Goal: Information Seeking & Learning: Compare options

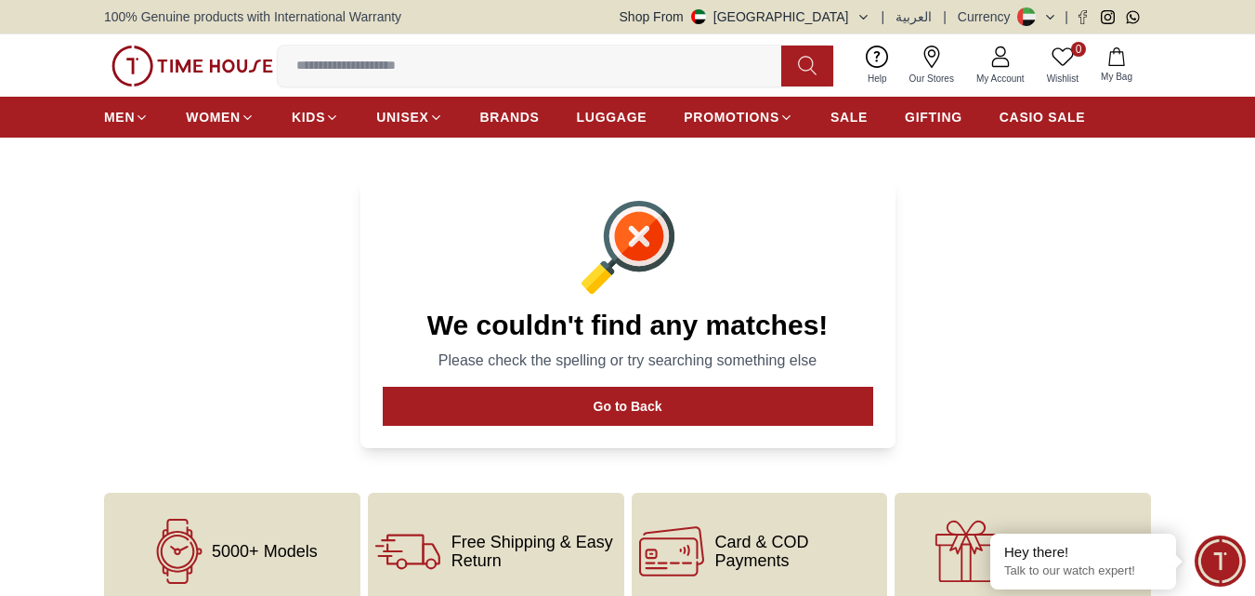
click at [804, 60] on icon at bounding box center [807, 65] width 19 height 21
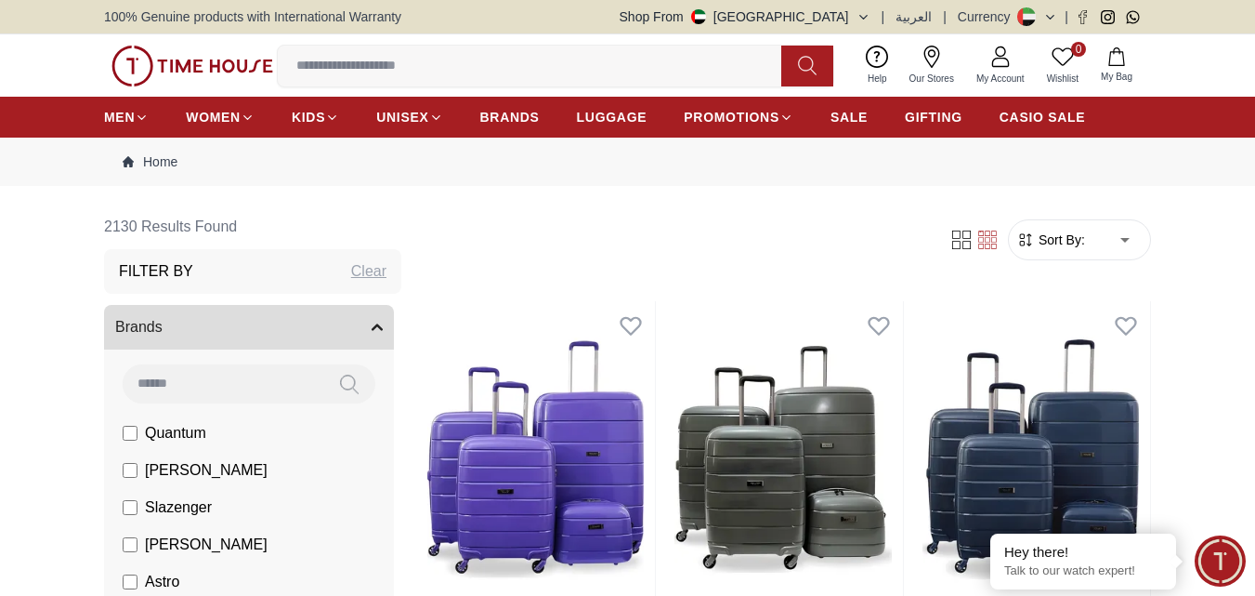
click at [446, 47] on input at bounding box center [537, 65] width 518 height 37
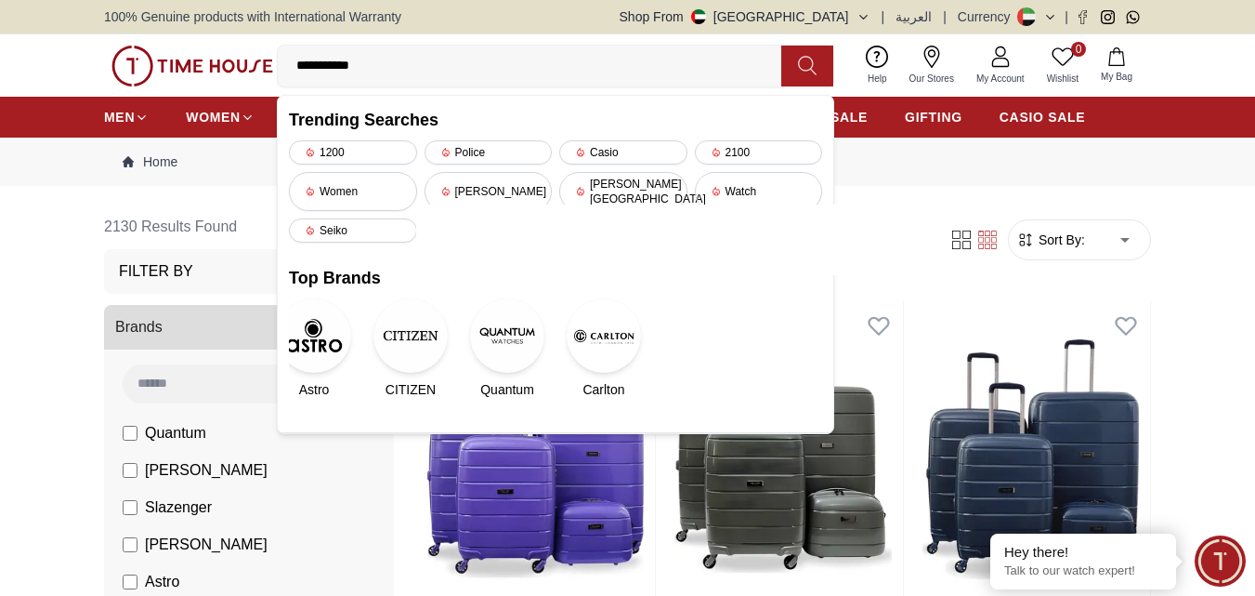
type input "**********"
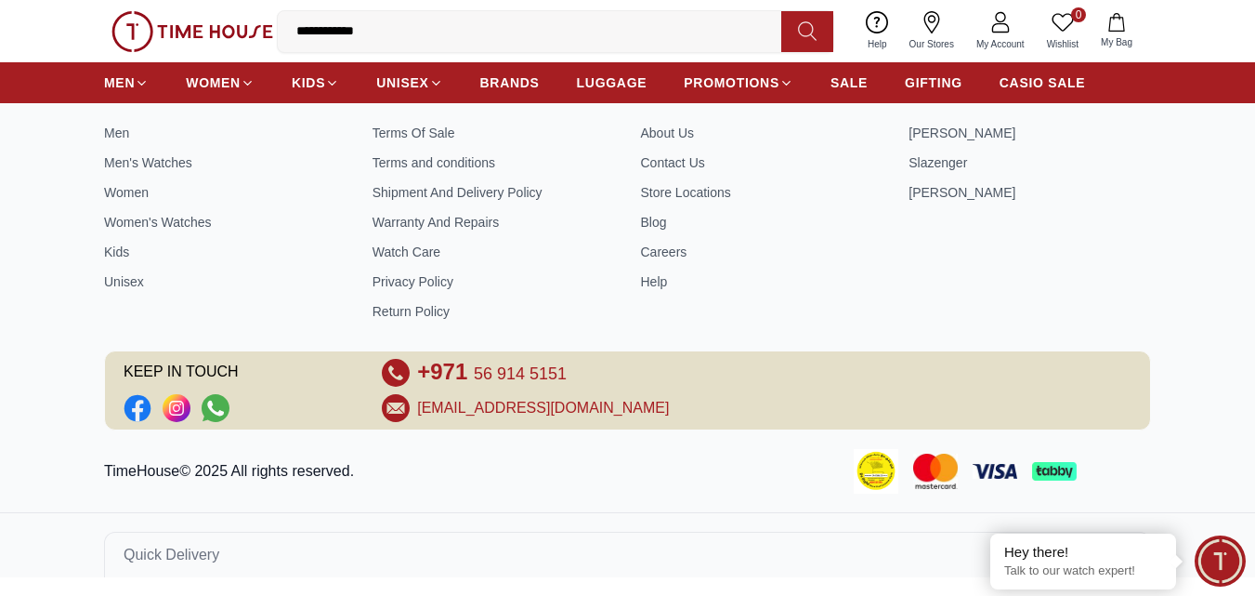
scroll to position [332, 0]
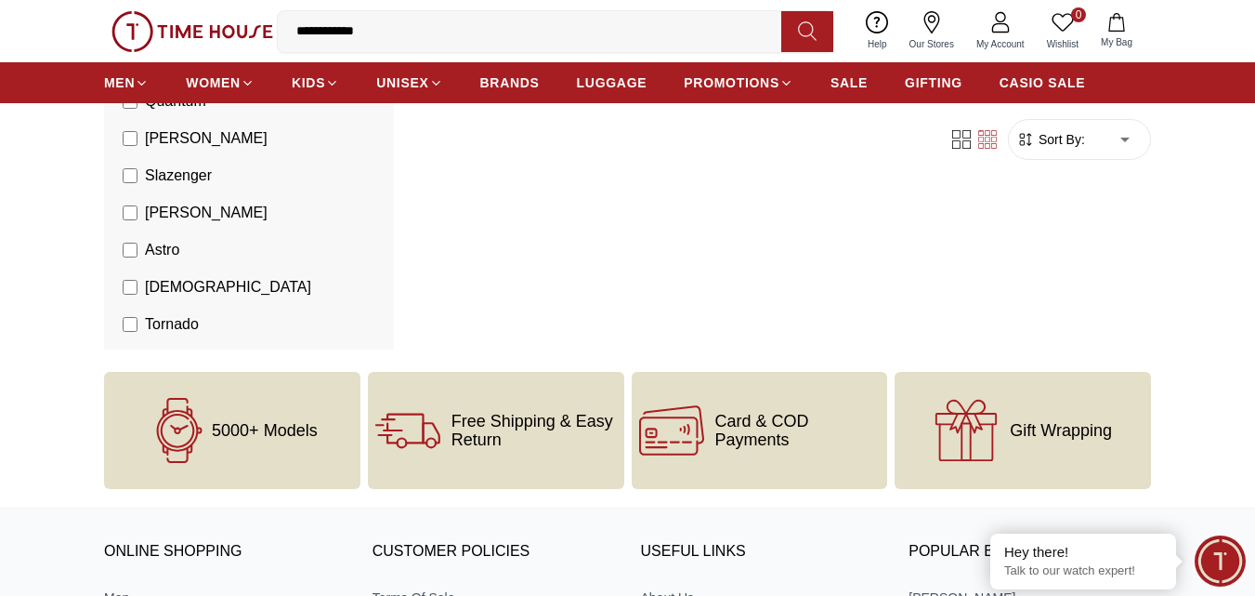
click at [727, 259] on div "Filter Sort By: ​ ****** ​" at bounding box center [783, 111] width 735 height 477
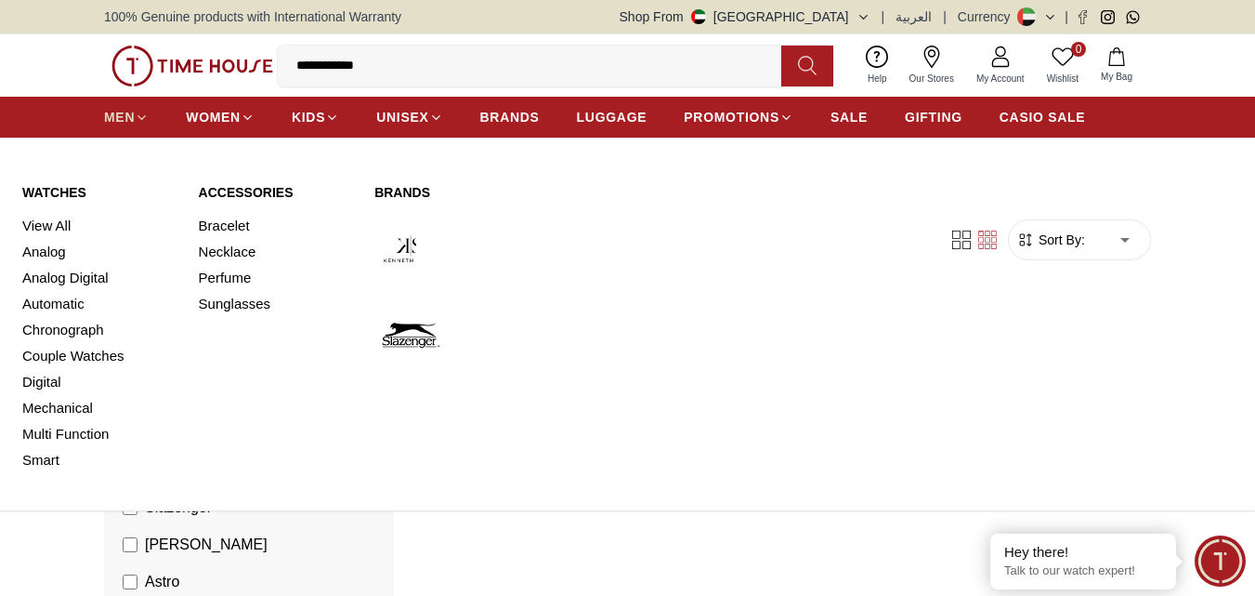
click at [110, 113] on span "MEN" at bounding box center [119, 117] width 31 height 19
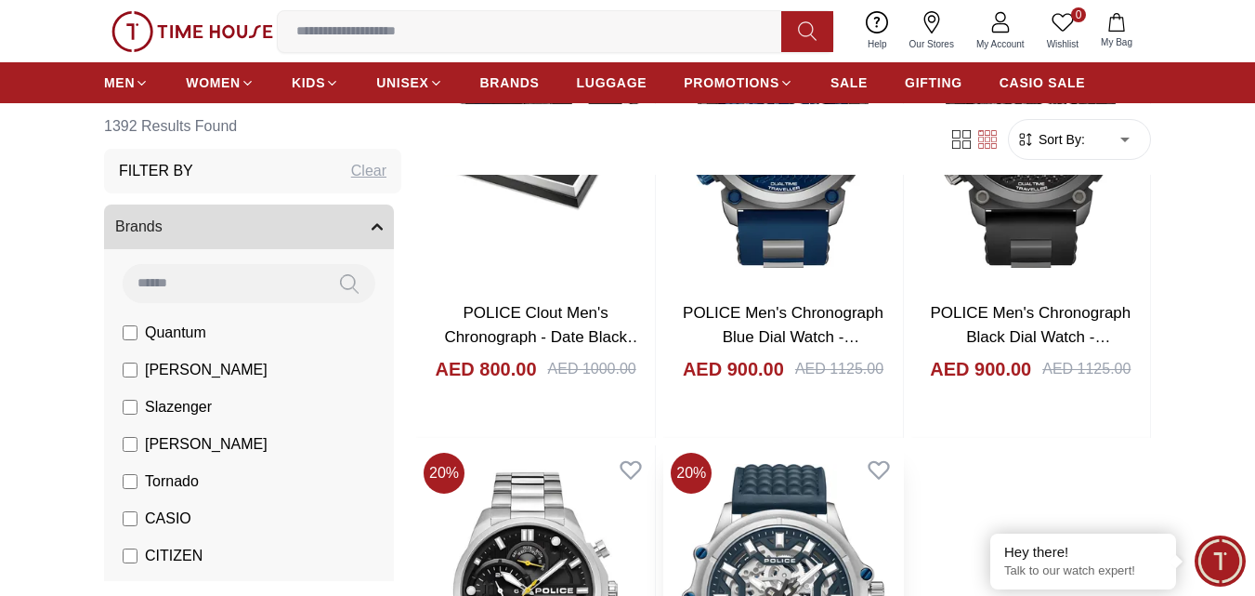
scroll to position [3716, 0]
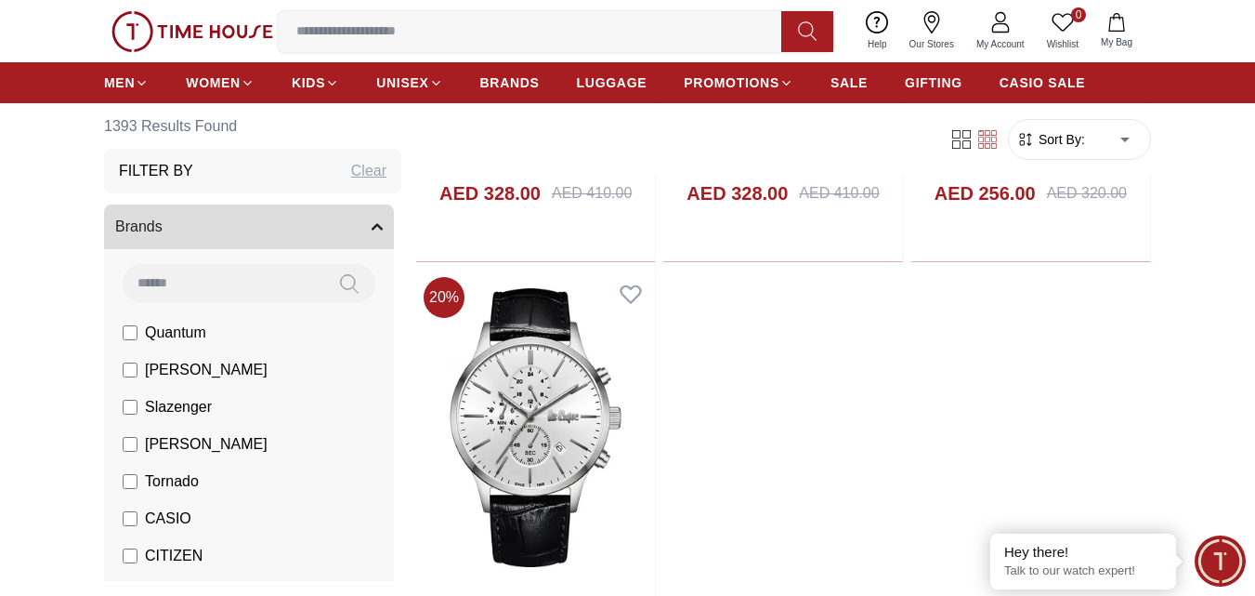
scroll to position [6503, 0]
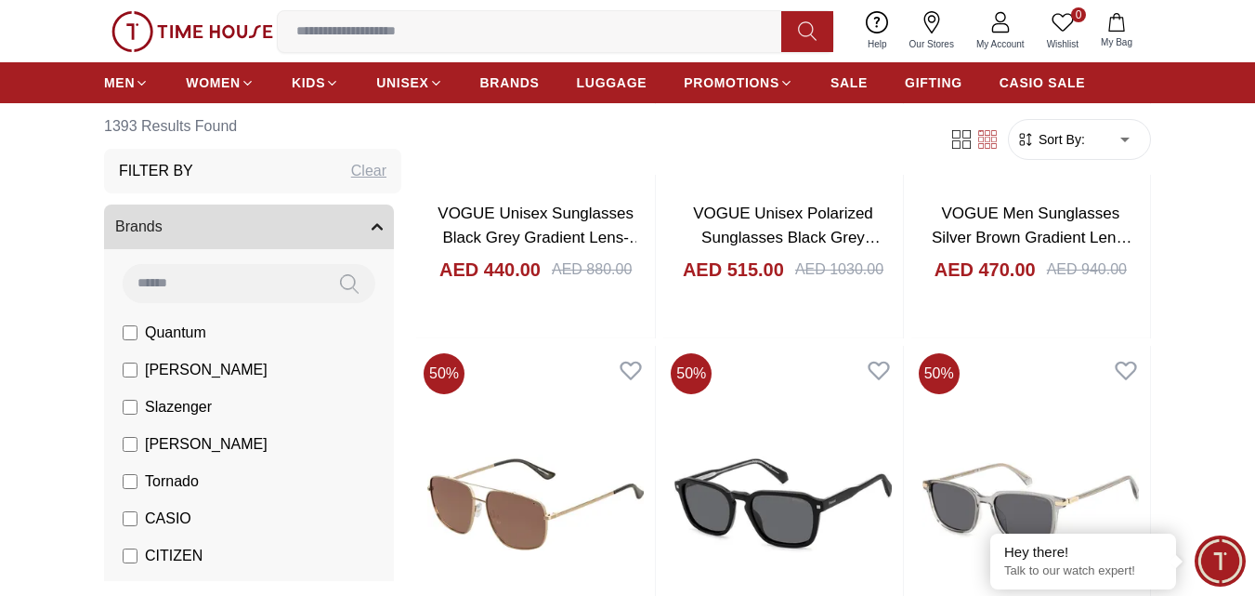
scroll to position [16999, 0]
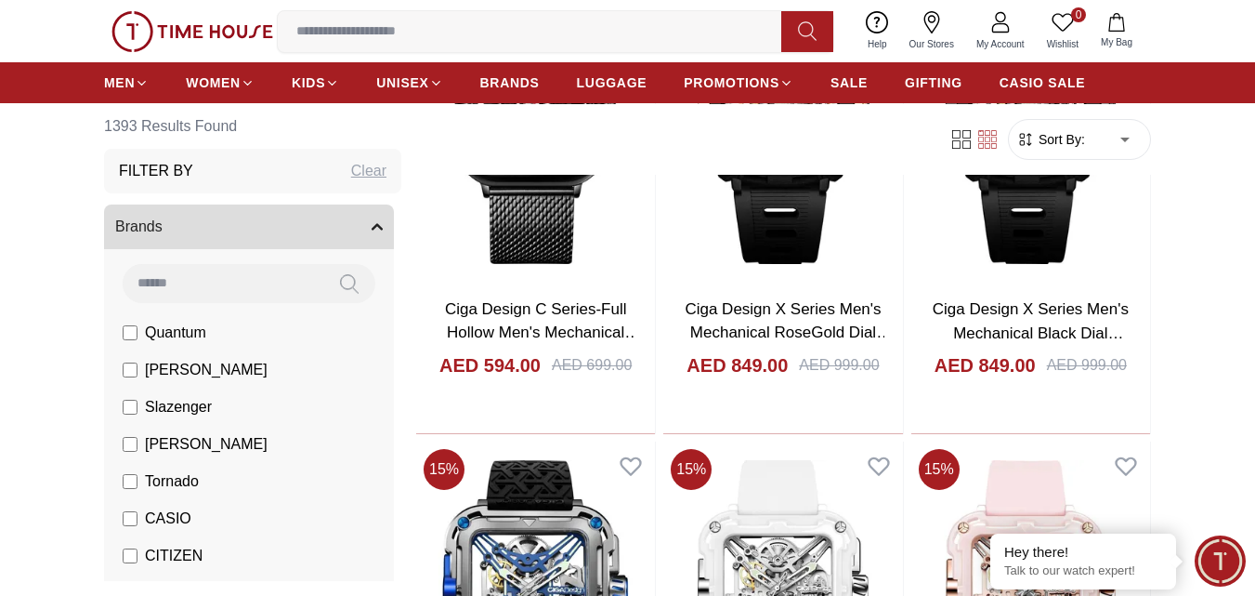
scroll to position [10496, 0]
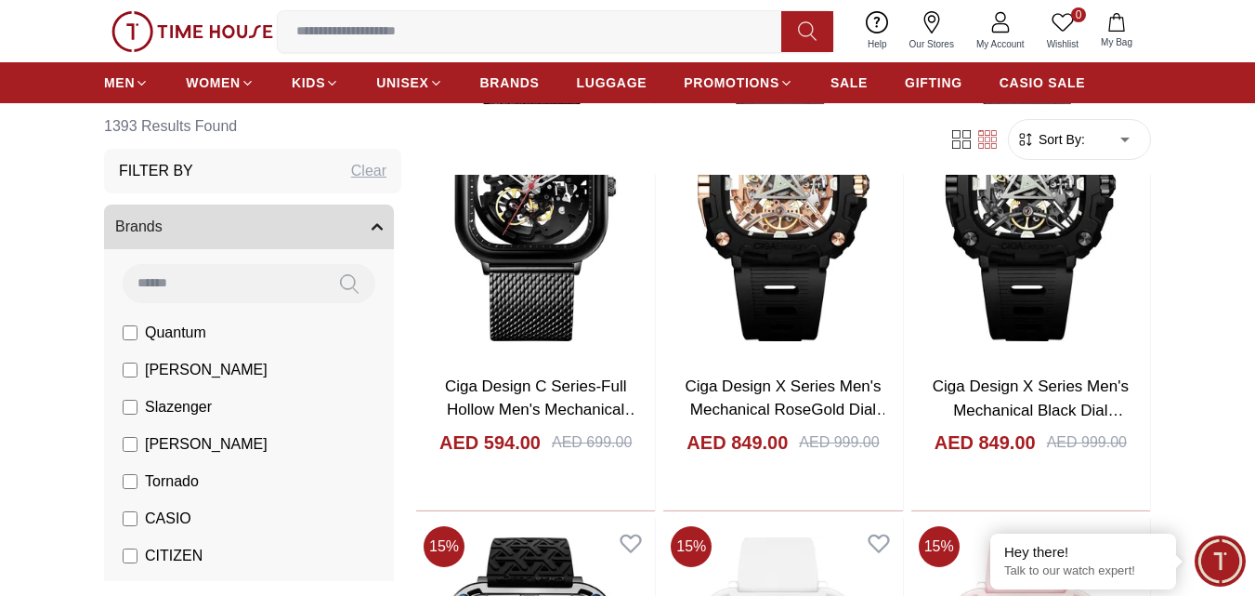
click at [399, 27] on input at bounding box center [537, 31] width 518 height 37
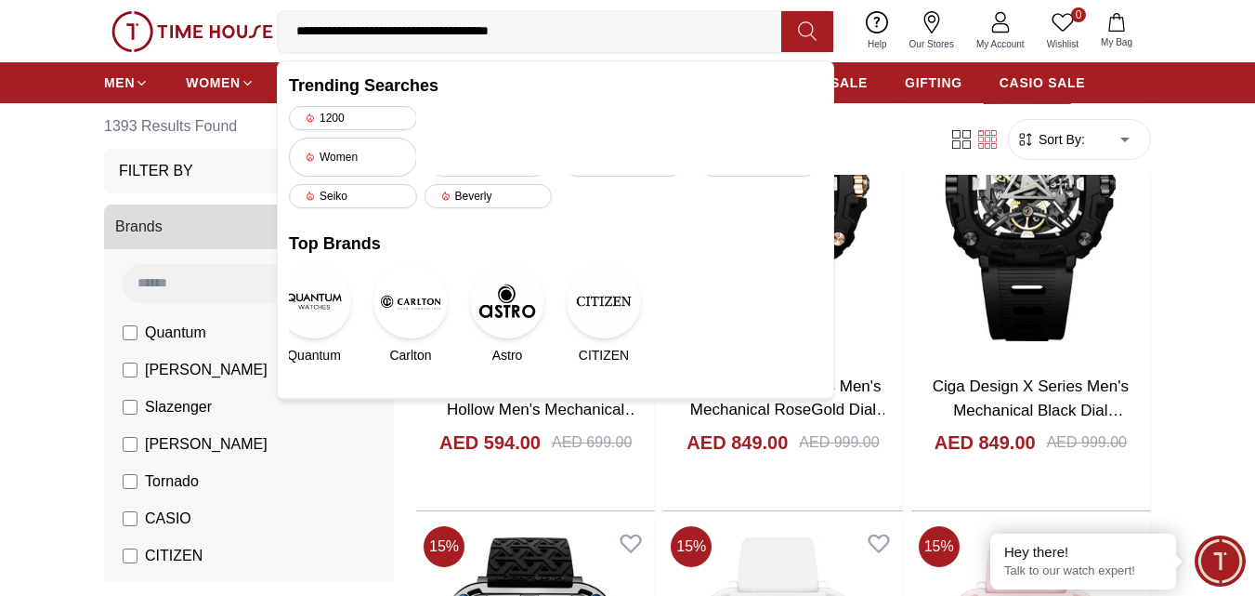
type input "**********"
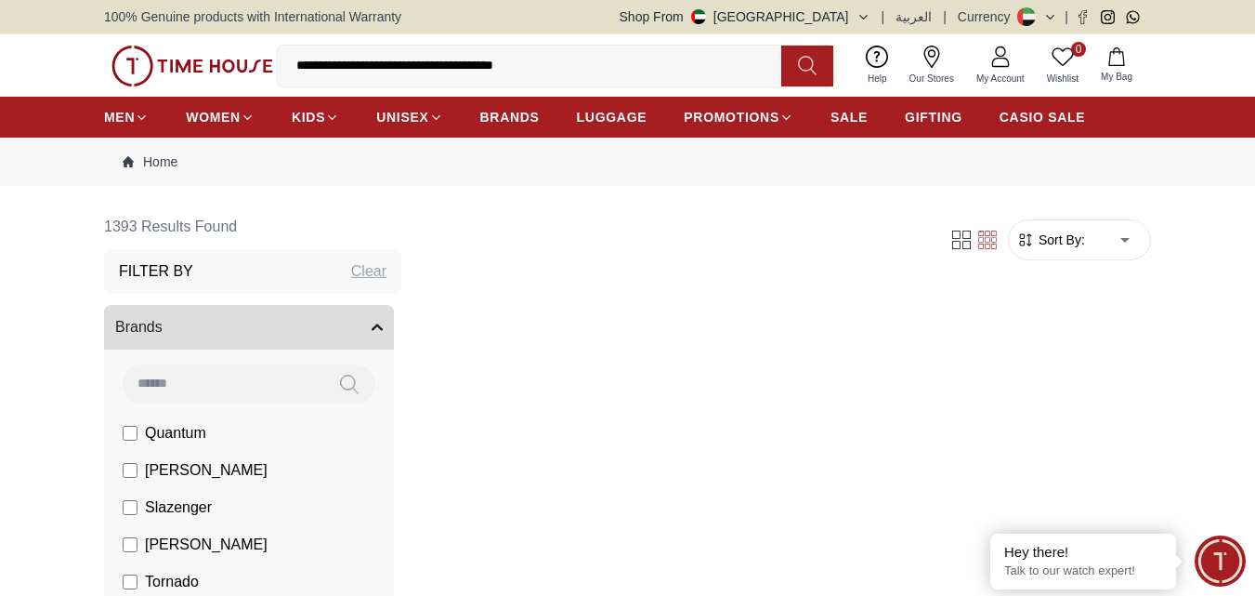
click at [356, 268] on div "Clear" at bounding box center [368, 271] width 35 height 22
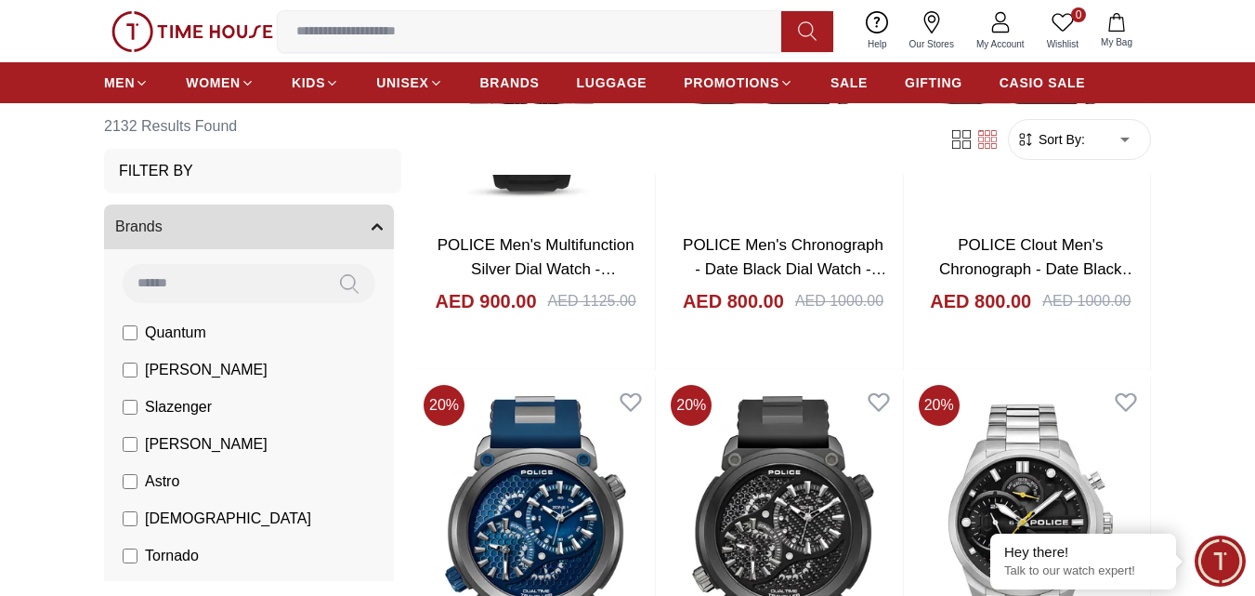
scroll to position [9016, 0]
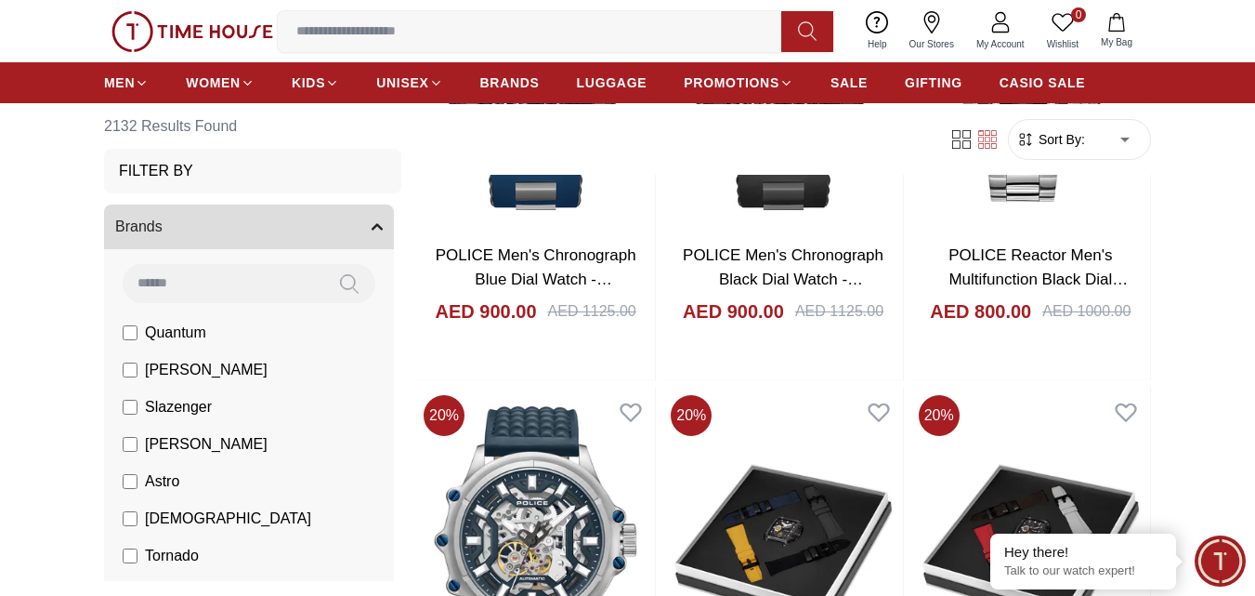
scroll to position [13295, 0]
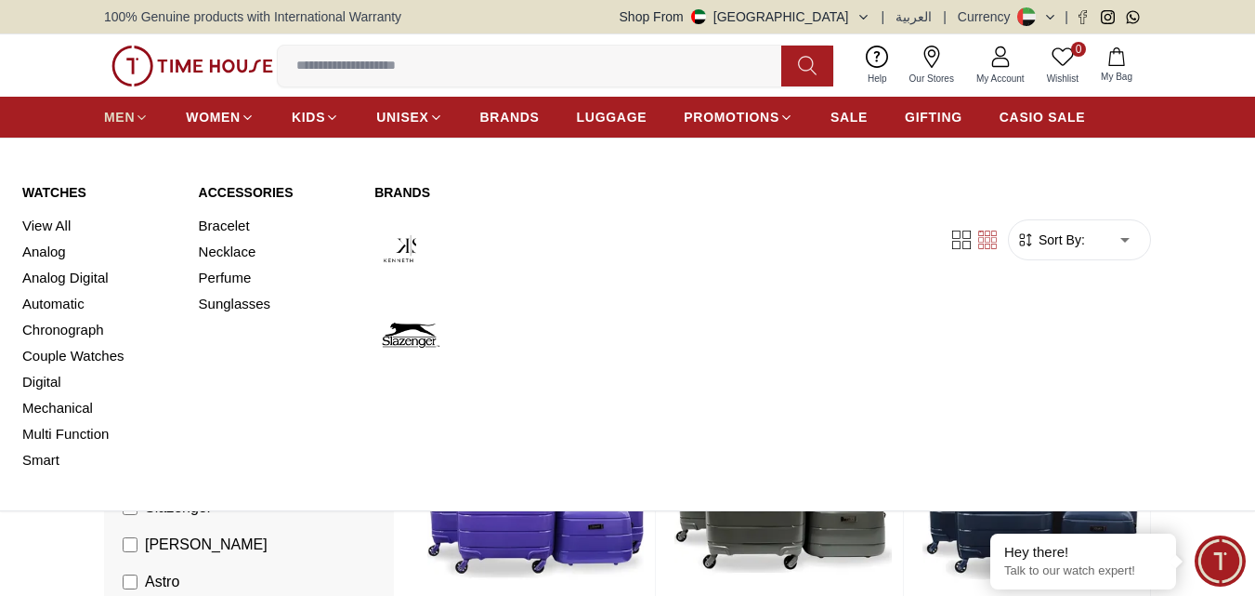
click at [114, 114] on span "MEN" at bounding box center [119, 117] width 31 height 19
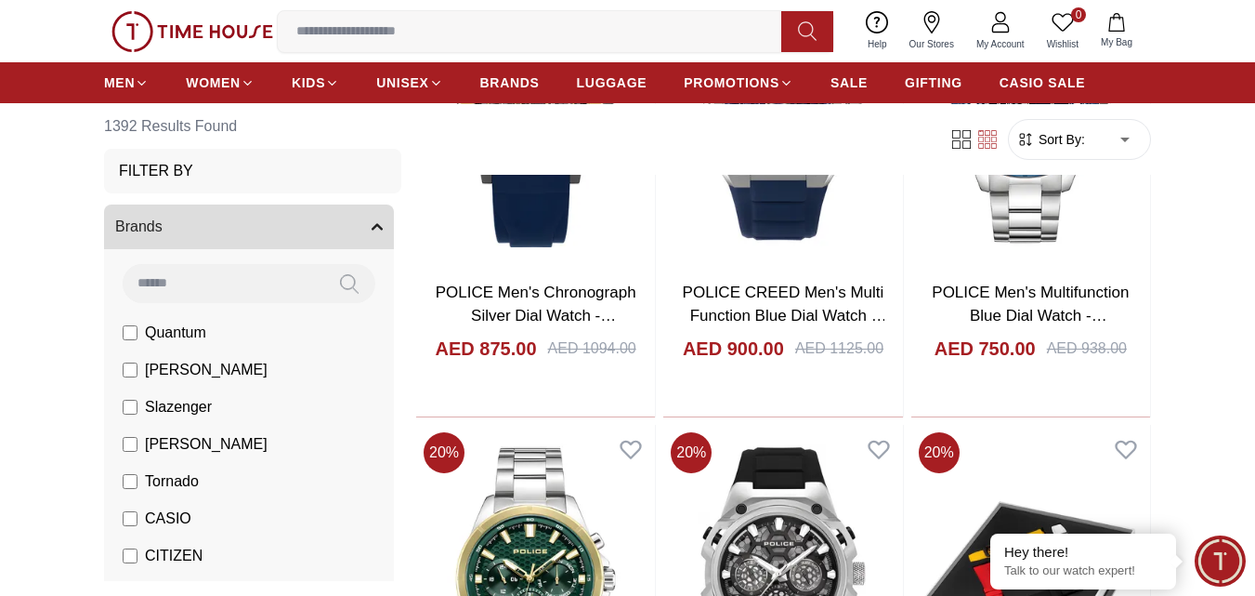
scroll to position [2323, 0]
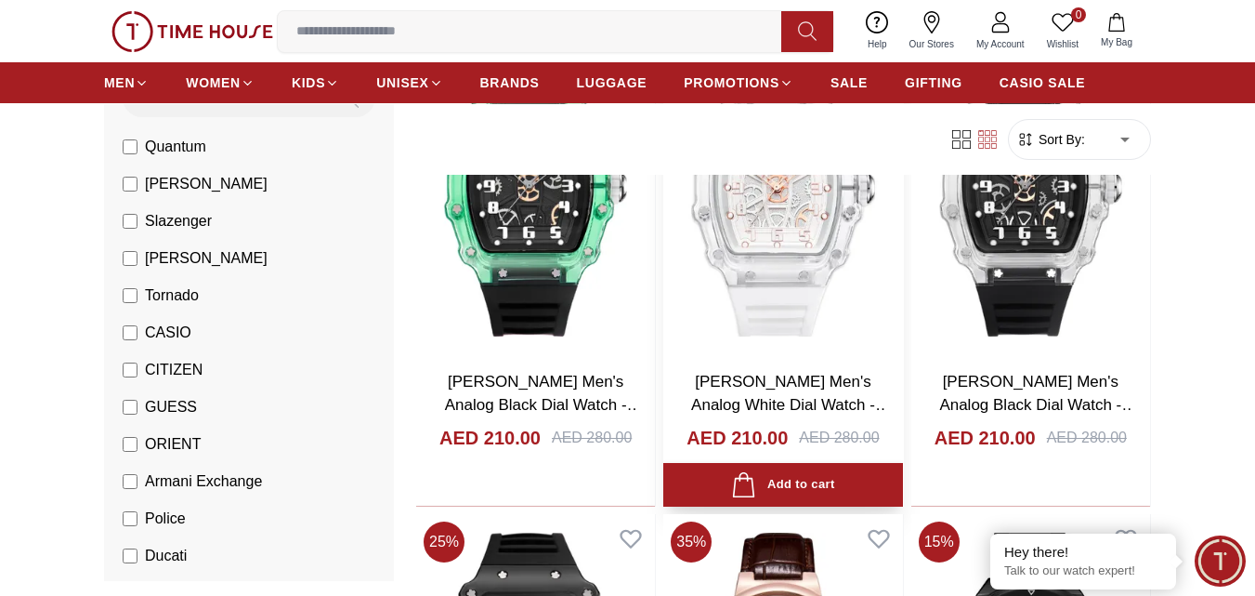
scroll to position [223, 0]
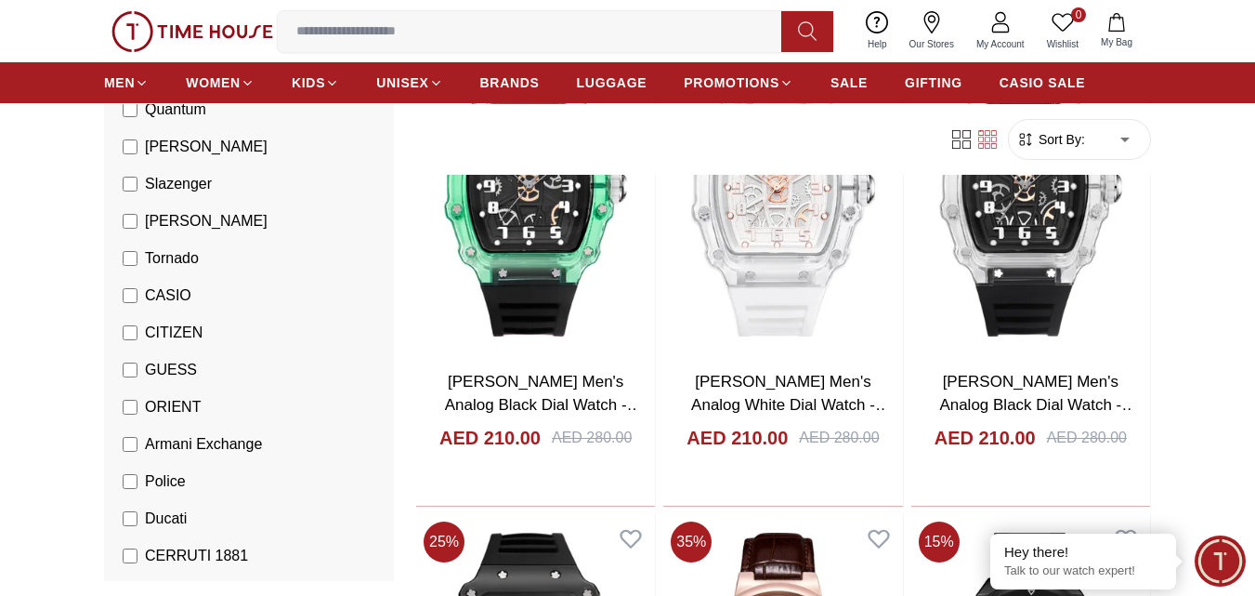
click at [1164, 291] on section "161 Results Found Filter By Clear Brands Quantum [PERSON_NAME] Slazenger [PERSO…" at bounding box center [627, 248] width 1255 height 3462
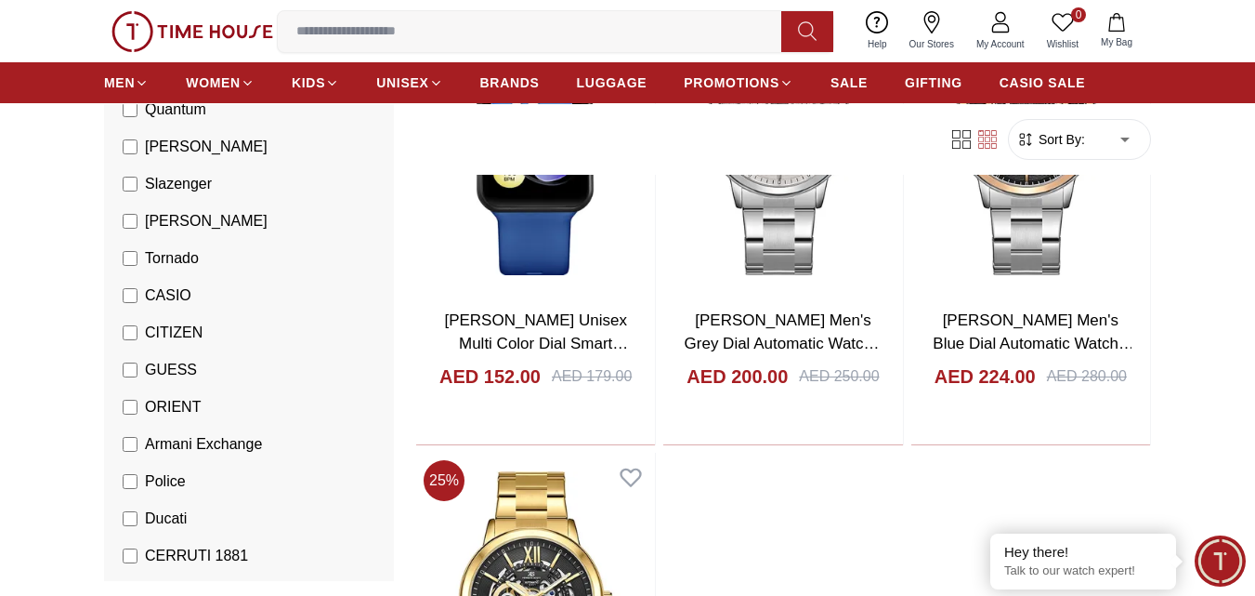
scroll to position [6336, 0]
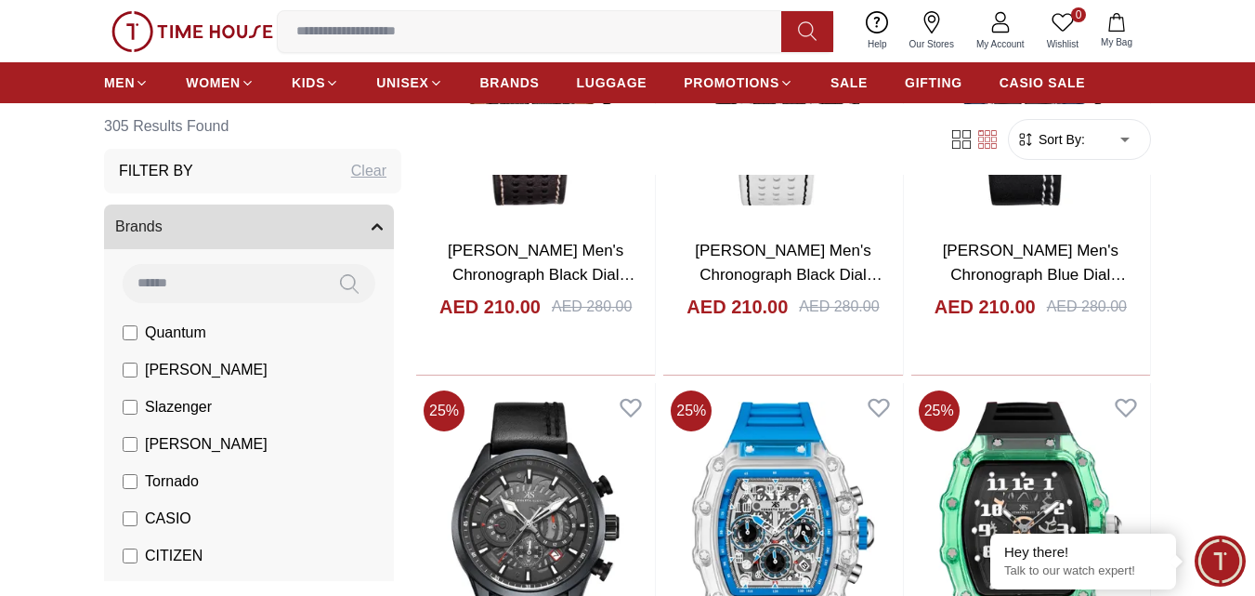
scroll to position [2787, 0]
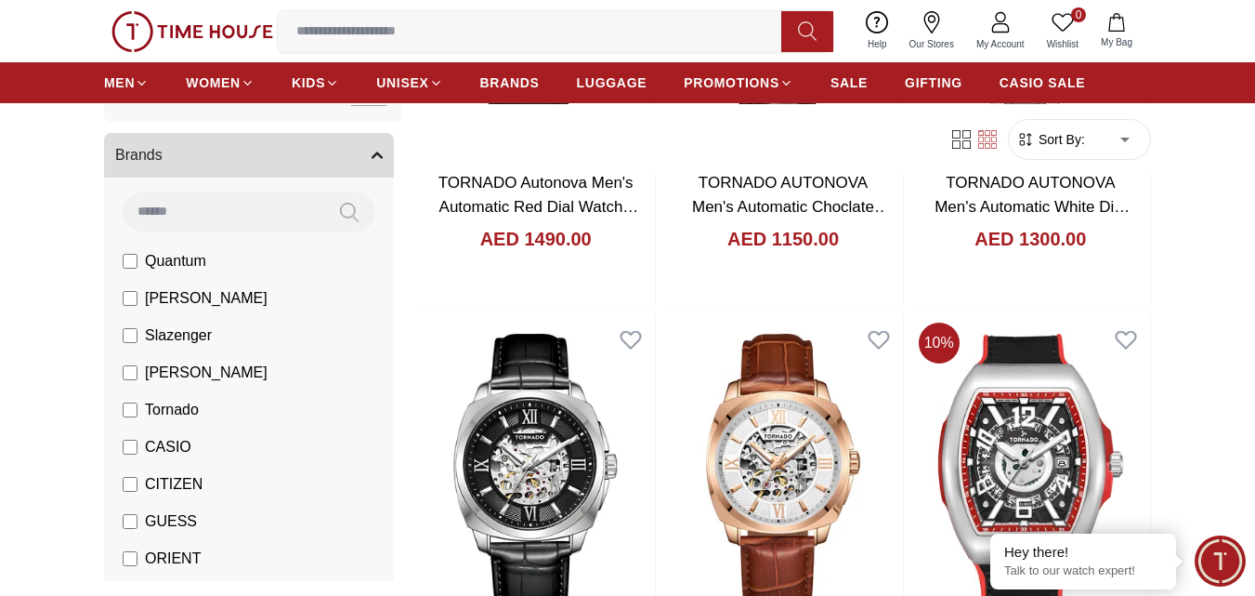
scroll to position [74, 0]
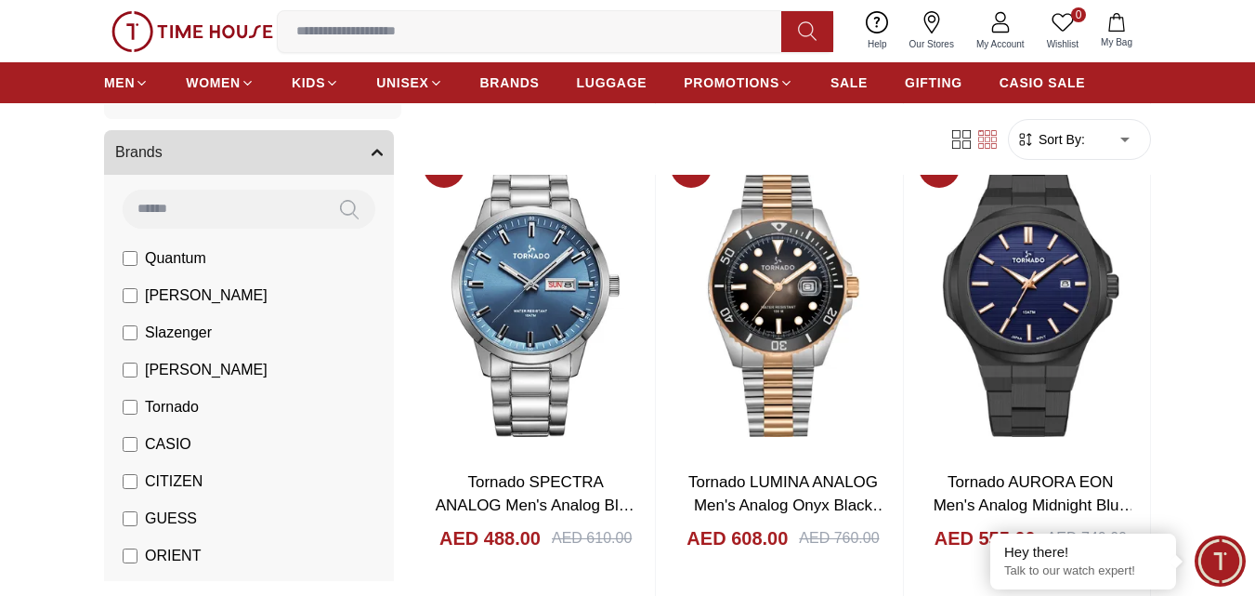
scroll to position [1654, 0]
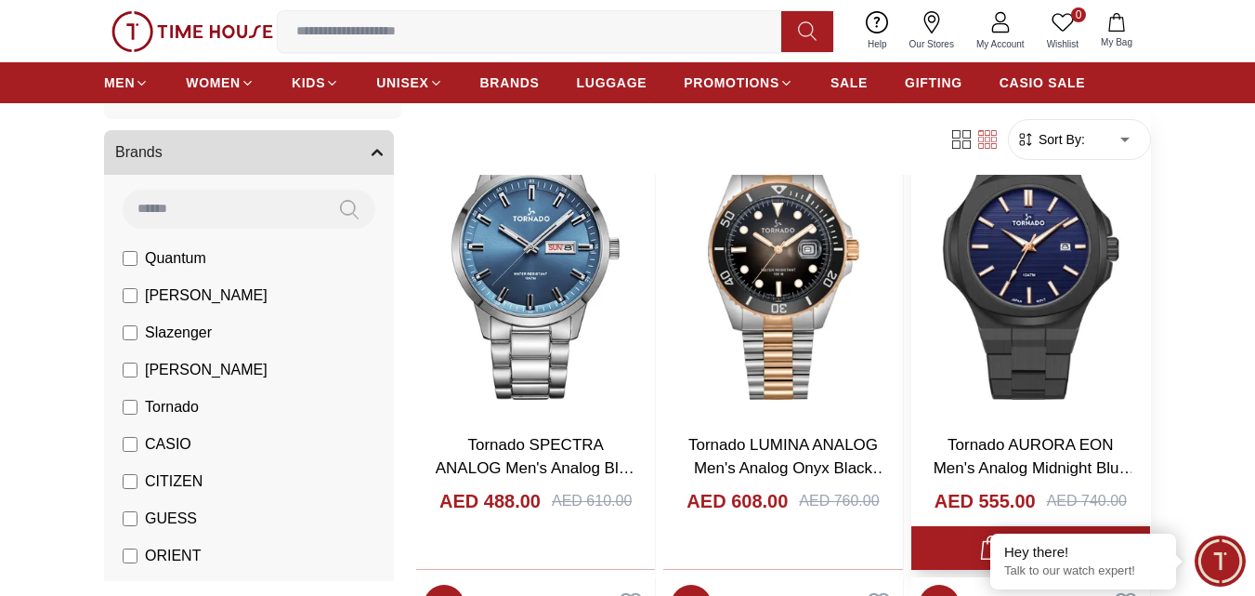
click at [974, 334] on img at bounding box center [1030, 260] width 239 height 316
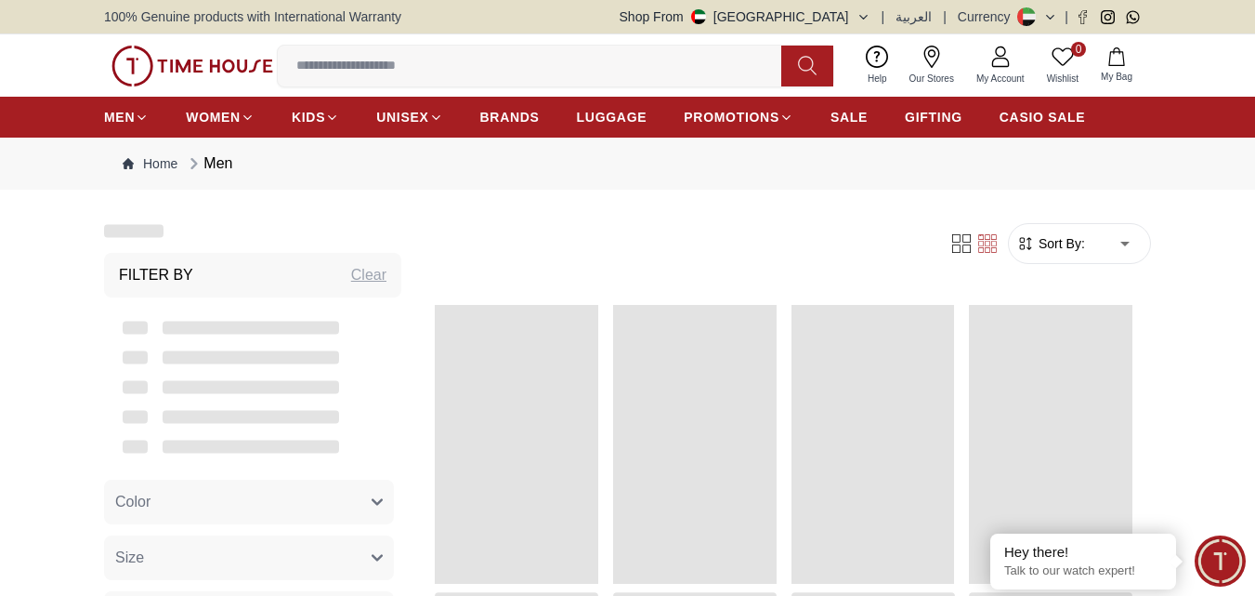
scroll to position [1654, 0]
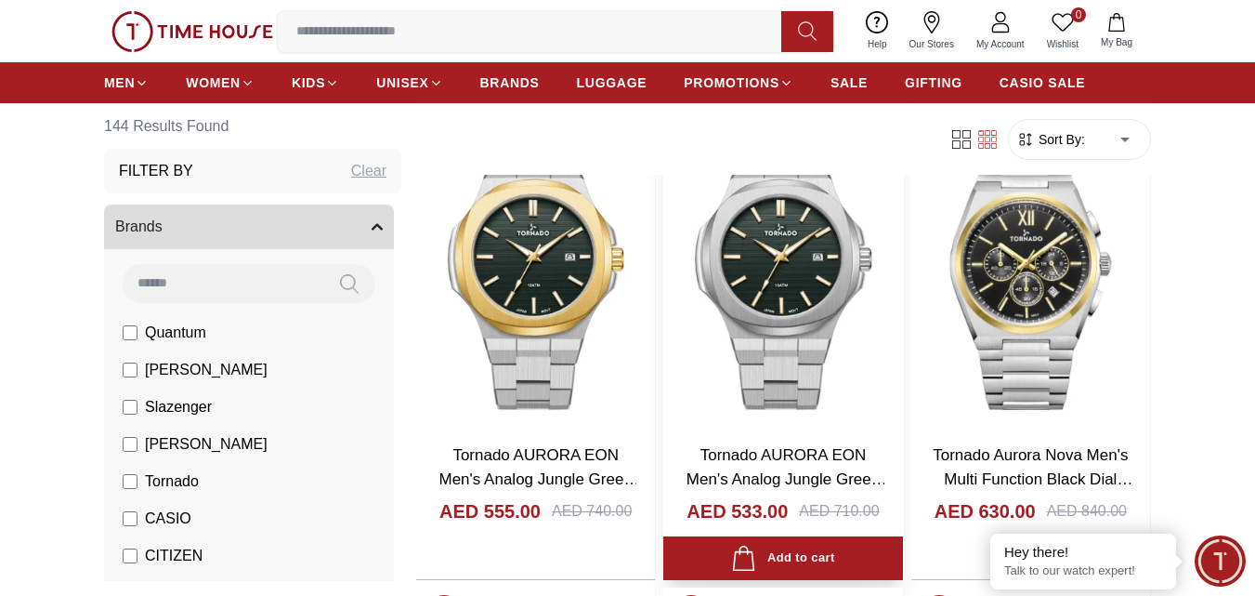
scroll to position [2583, 0]
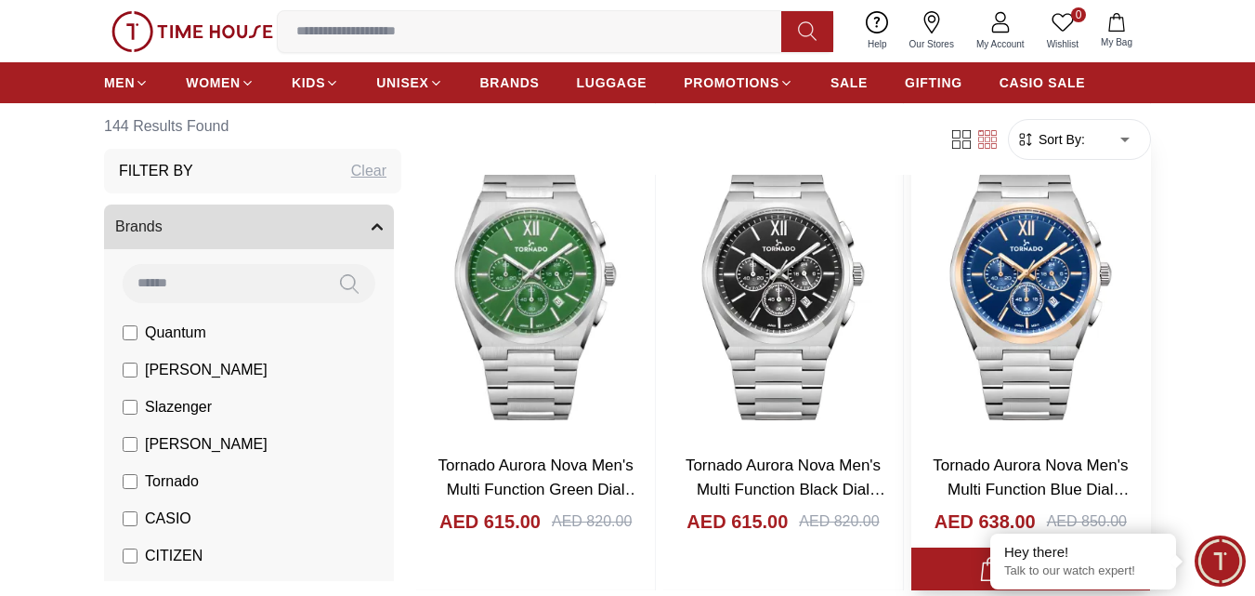
click at [1031, 338] on img at bounding box center [1030, 281] width 239 height 316
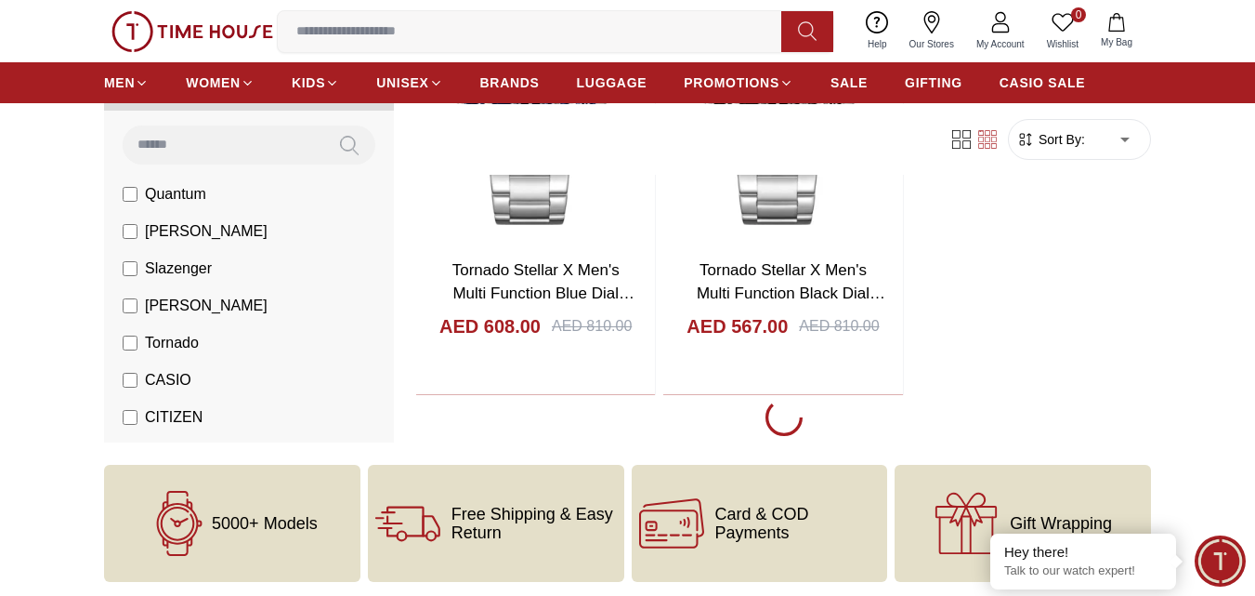
scroll to position [2882, 0]
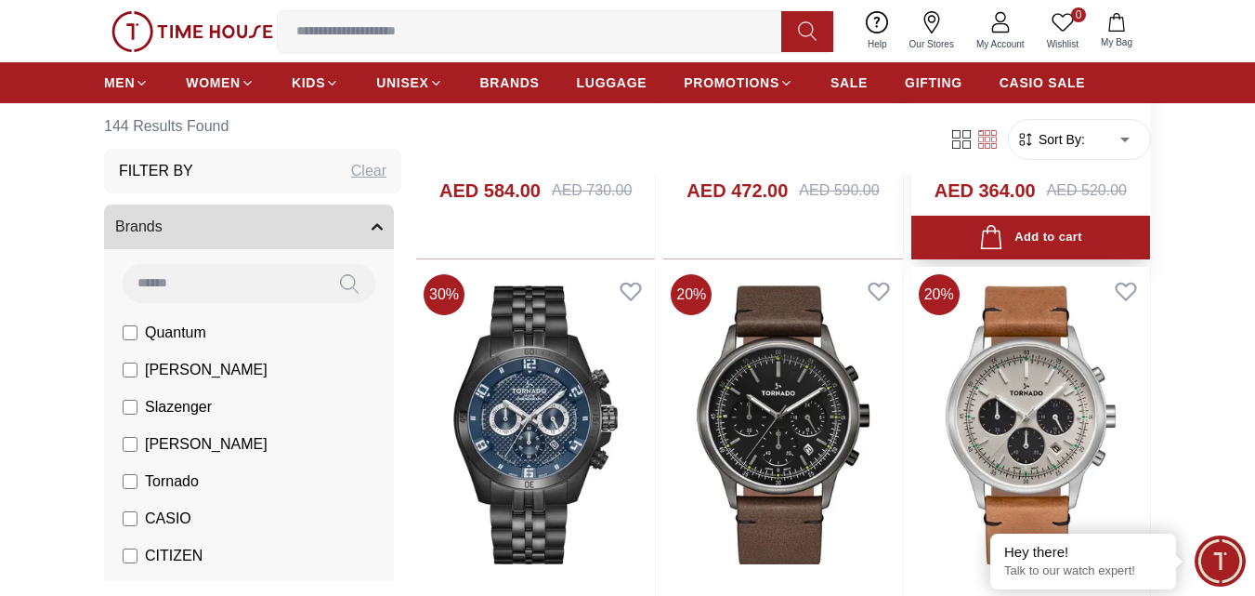
scroll to position [6397, 0]
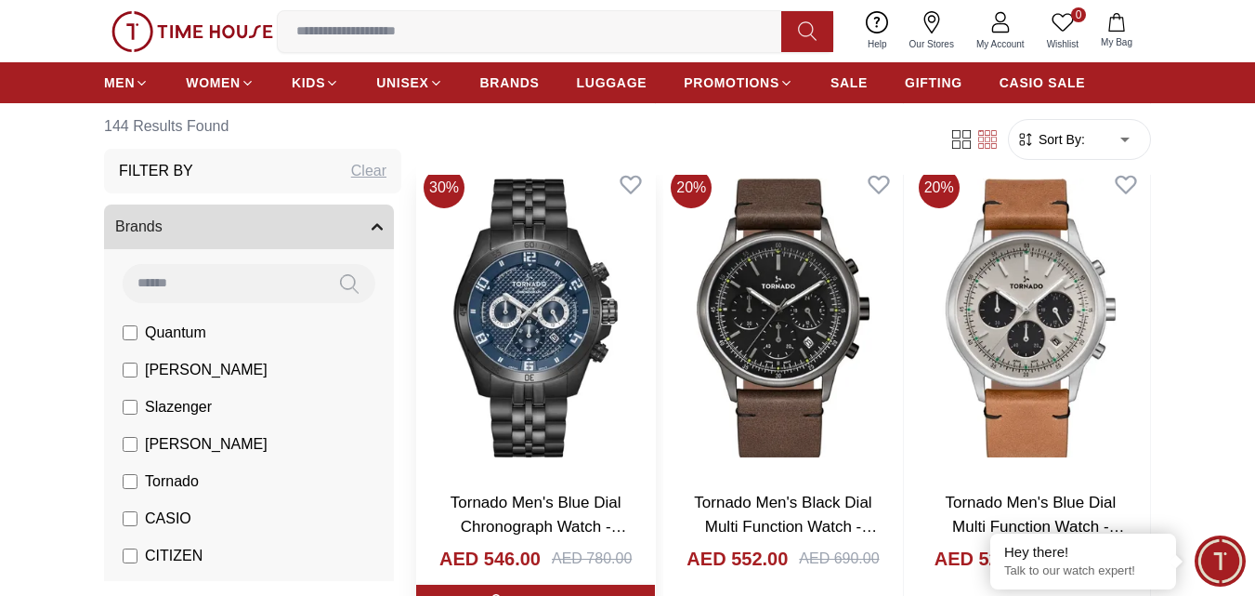
click at [557, 383] on img at bounding box center [535, 318] width 239 height 316
